Goal: Task Accomplishment & Management: Manage account settings

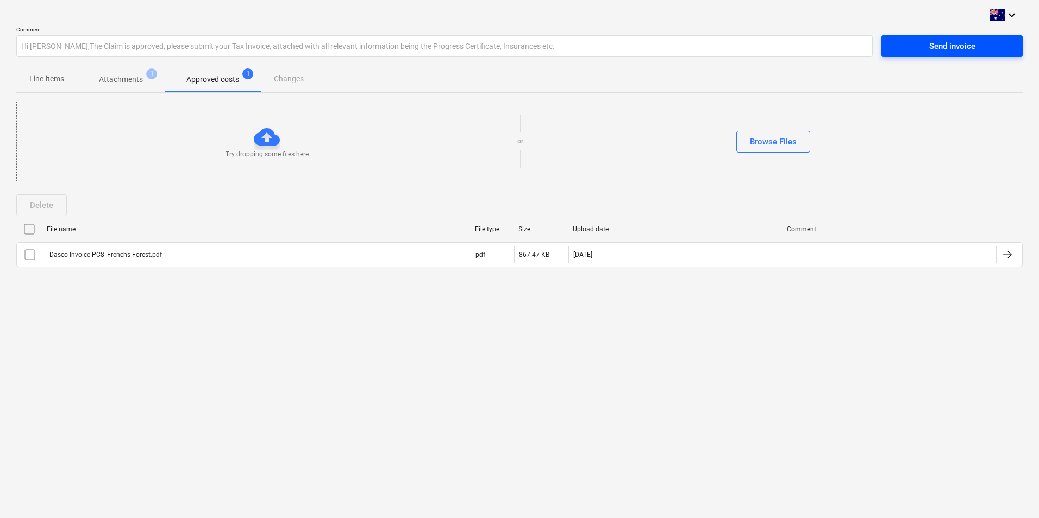
click at [953, 44] on div "Send invoice" at bounding box center [952, 46] width 46 height 14
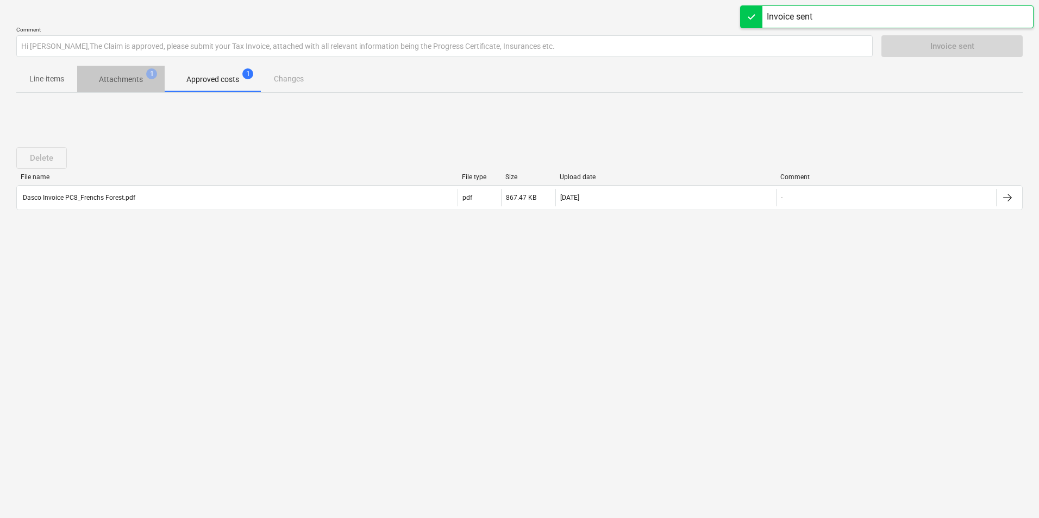
click at [130, 85] on p "Attachments" at bounding box center [121, 79] width 44 height 11
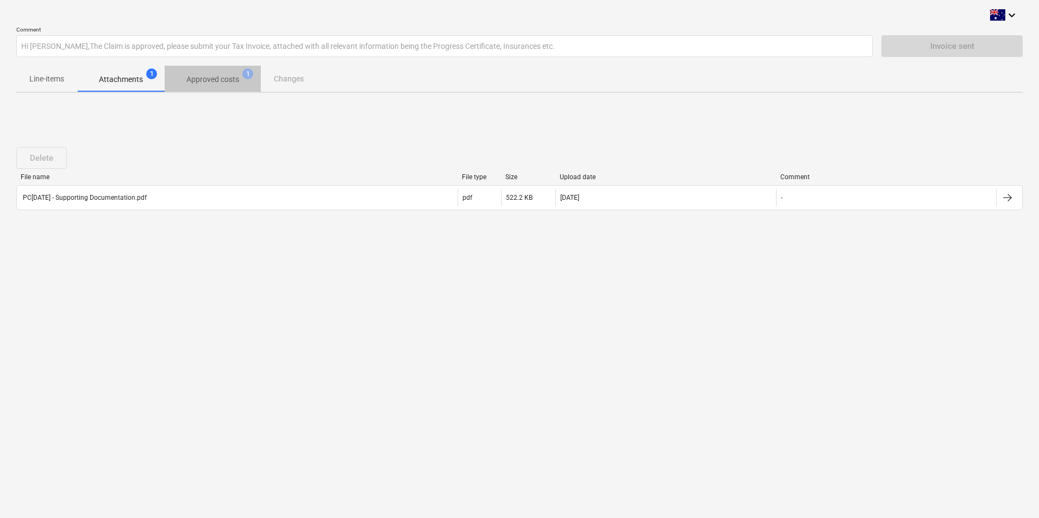
click at [217, 80] on p "Approved costs" at bounding box center [212, 79] width 53 height 11
click at [137, 79] on p "Attachments" at bounding box center [121, 79] width 44 height 11
click at [199, 77] on p "Approved costs" at bounding box center [212, 79] width 53 height 11
